Goal: Information Seeking & Learning: Learn about a topic

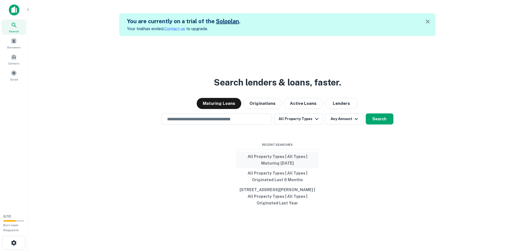
click at [293, 164] on button "All Property Types | All Types | Maturing [DATE]" at bounding box center [277, 160] width 83 height 17
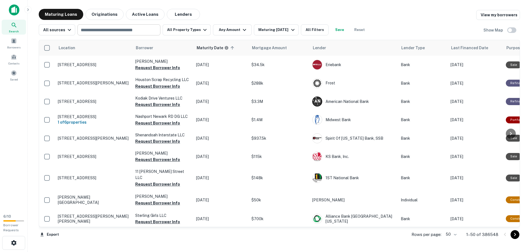
click at [126, 32] on input "text" at bounding box center [118, 30] width 79 height 8
type input "*******"
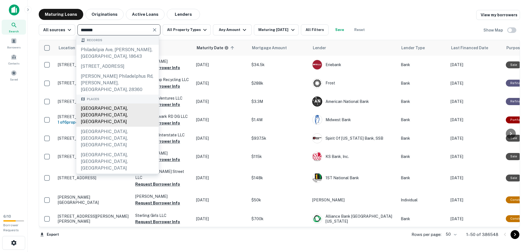
click at [117, 110] on div "[GEOGRAPHIC_DATA], [GEOGRAPHIC_DATA], [GEOGRAPHIC_DATA]" at bounding box center [117, 115] width 82 height 23
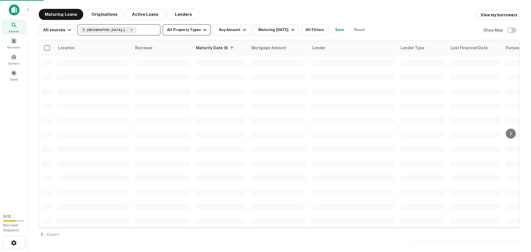
click at [195, 30] on button "All Property Types" at bounding box center [187, 29] width 48 height 11
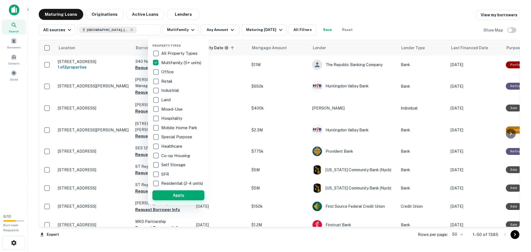
click at [185, 197] on button "Apply" at bounding box center [179, 195] width 52 height 10
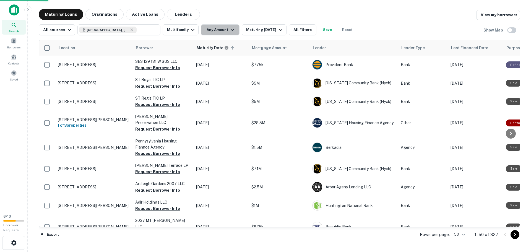
click at [230, 28] on icon "button" at bounding box center [232, 30] width 7 height 7
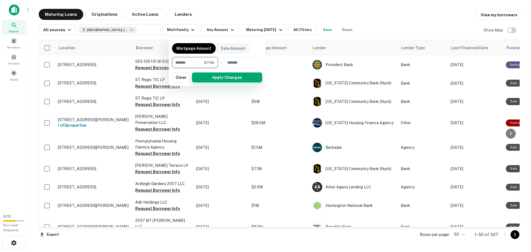
type input "*******"
click at [237, 77] on button "Apply Changes" at bounding box center [227, 78] width 70 height 10
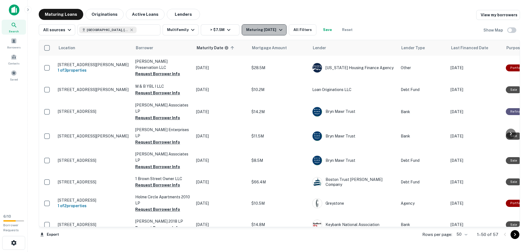
click at [280, 31] on icon "button" at bounding box center [281, 30] width 7 height 7
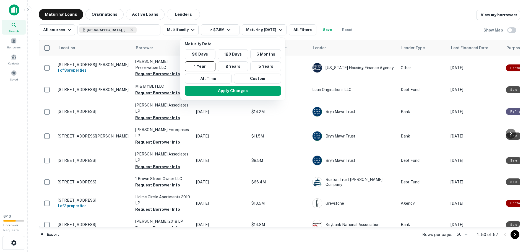
click at [371, 19] on div at bounding box center [265, 126] width 531 height 252
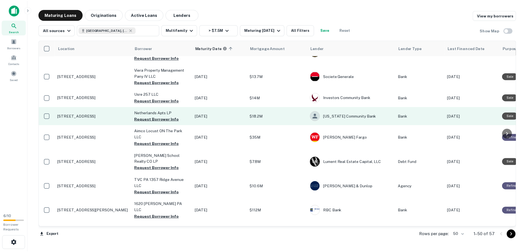
scroll to position [388, 0]
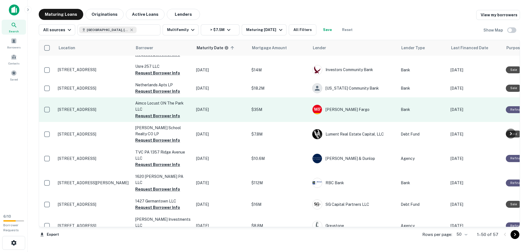
click at [107, 107] on p "[STREET_ADDRESS]" at bounding box center [94, 109] width 72 height 5
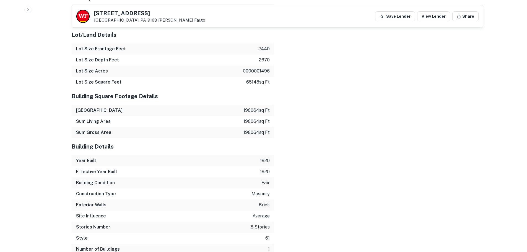
scroll to position [590, 0]
